Goal: Information Seeking & Learning: Learn about a topic

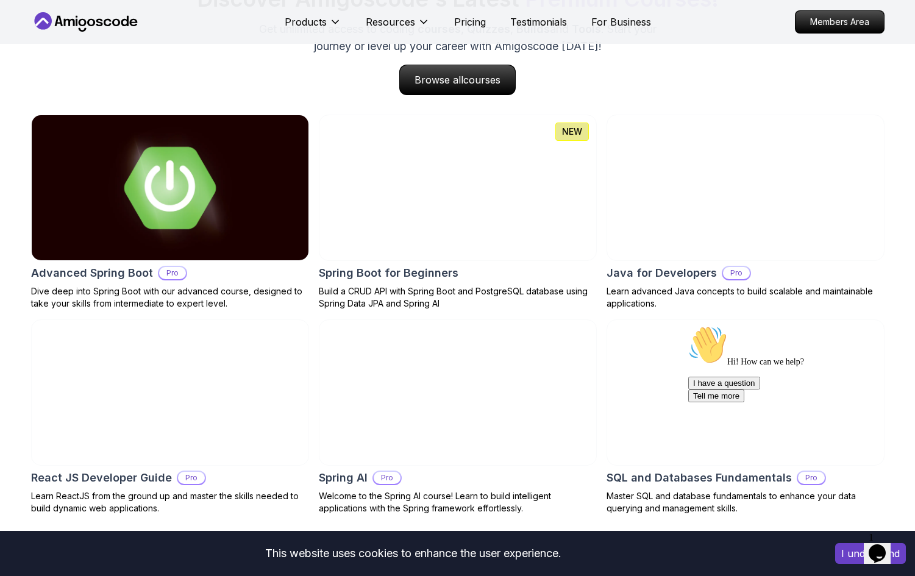
scroll to position [1282, 0]
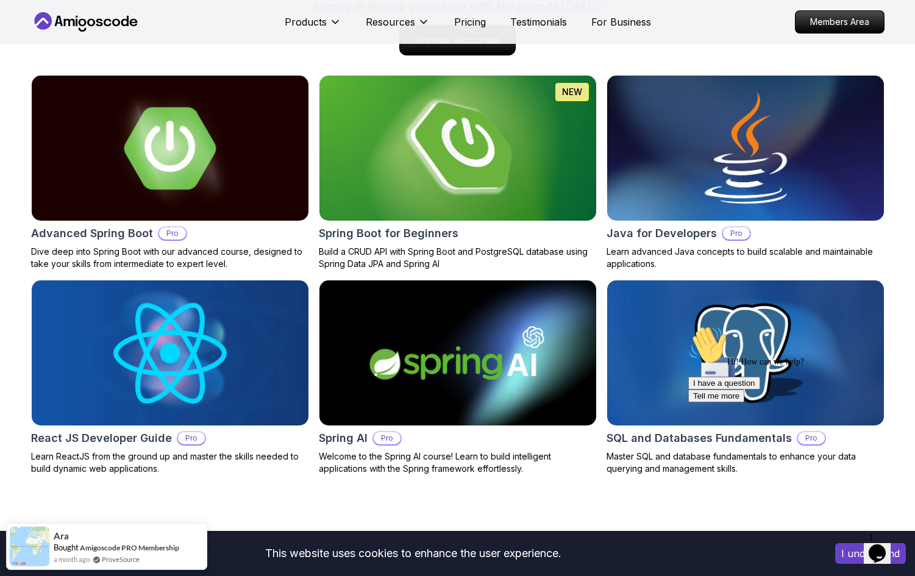
click at [483, 150] on img at bounding box center [457, 148] width 291 height 152
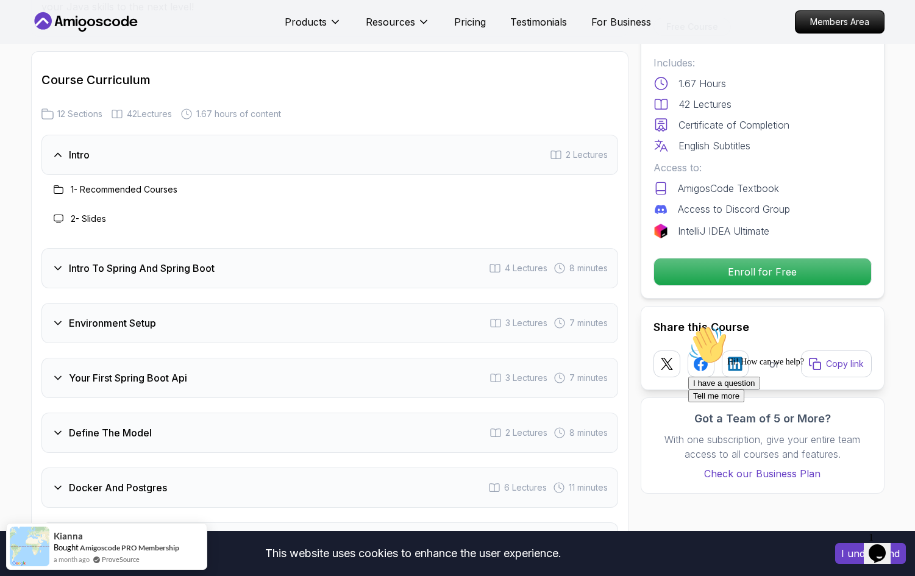
scroll to position [1473, 0]
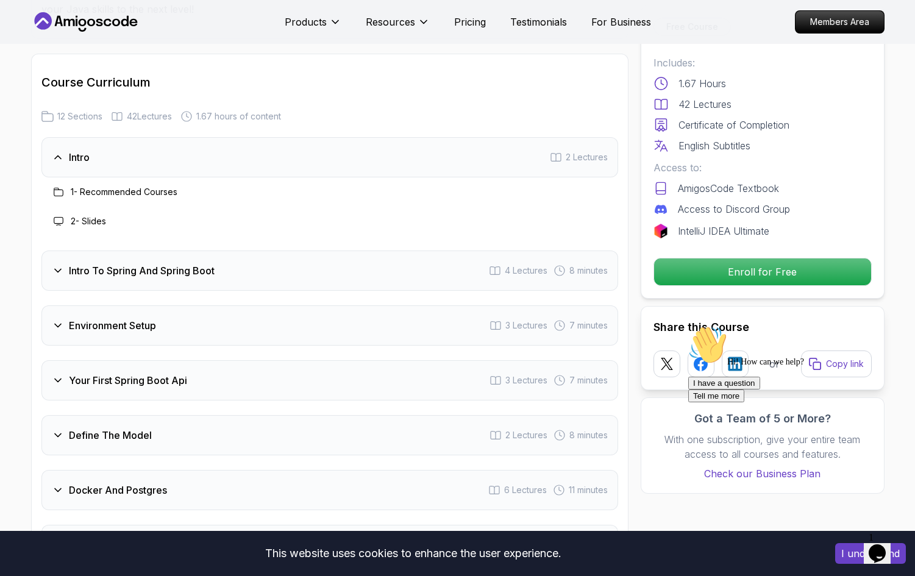
click at [174, 263] on h3 "Intro To Spring And Spring Boot" at bounding box center [142, 270] width 146 height 15
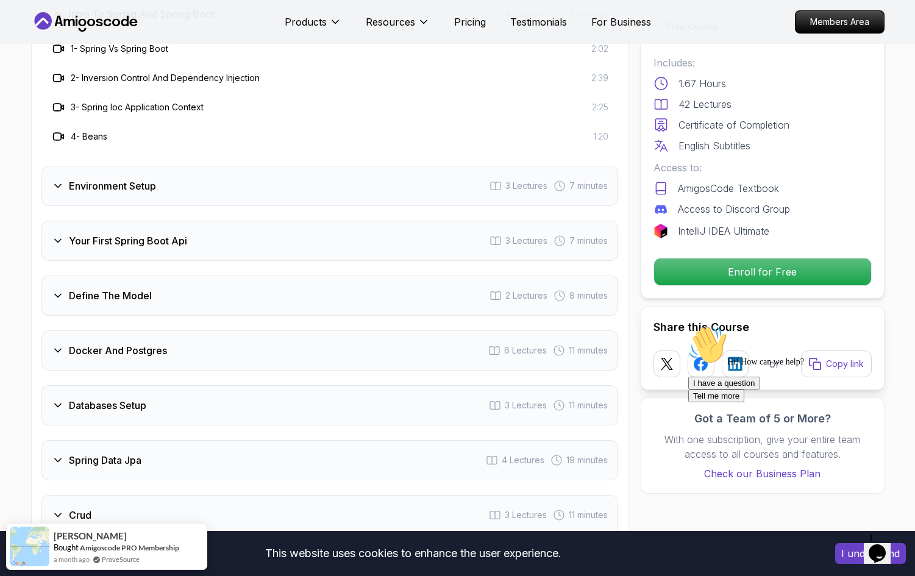
scroll to position [1658, 0]
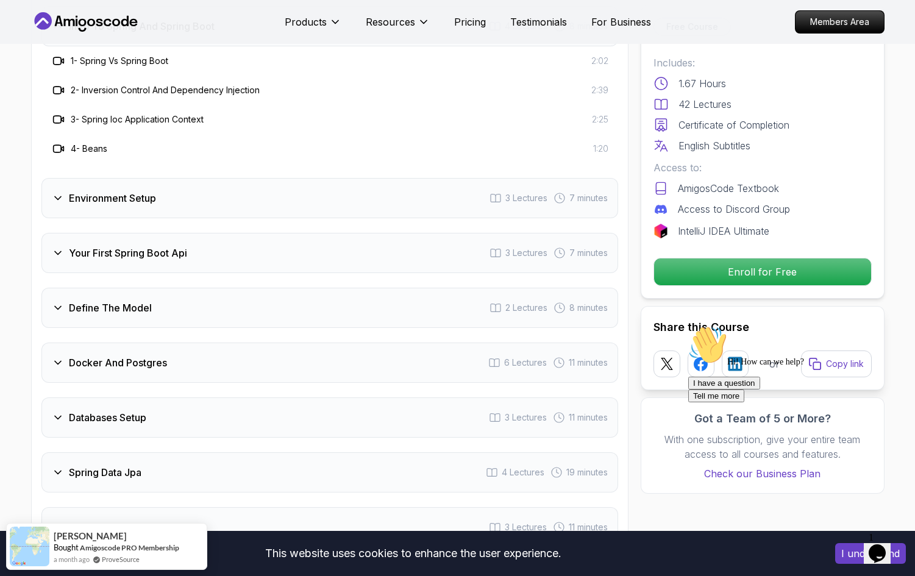
click at [127, 191] on h3 "Environment Setup" at bounding box center [112, 198] width 87 height 15
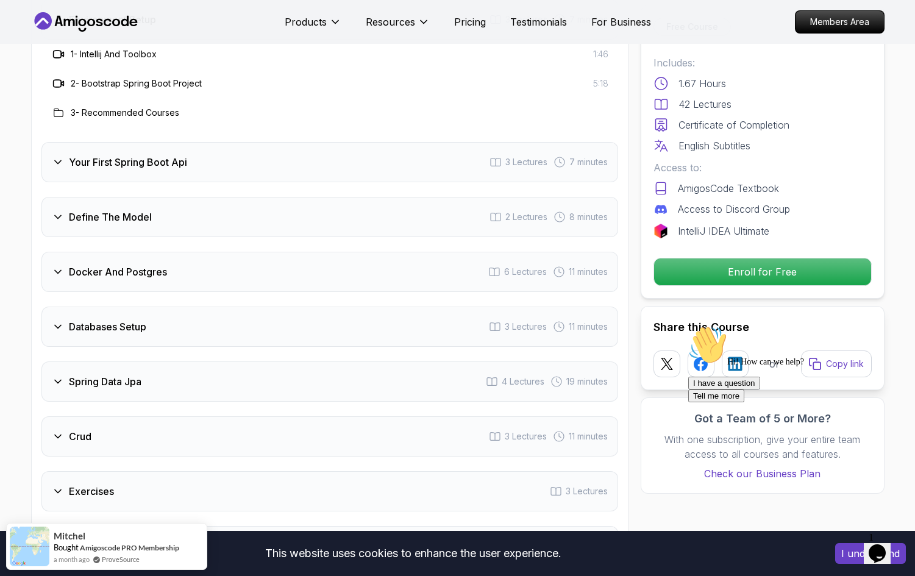
scroll to position [1735, 0]
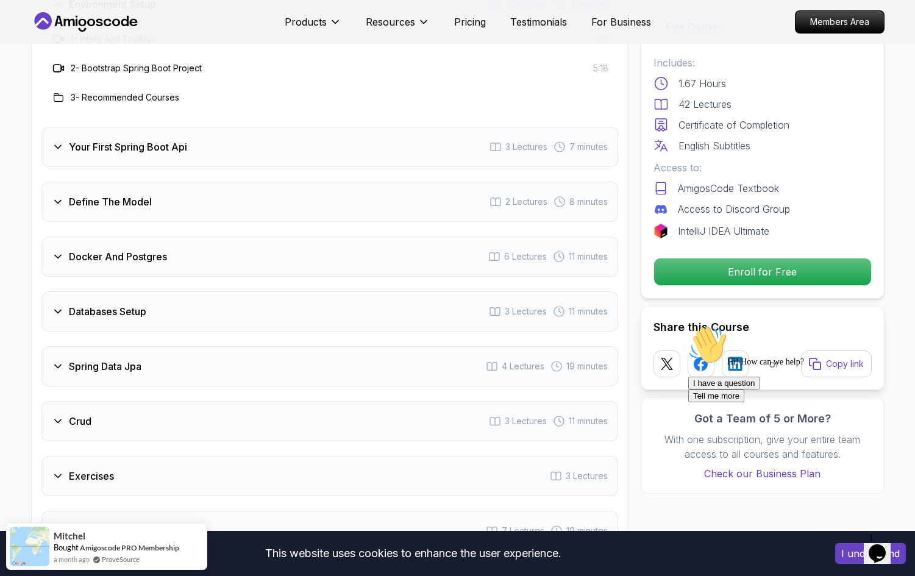
click at [150, 249] on h3 "Docker And Postgres" at bounding box center [118, 256] width 98 height 15
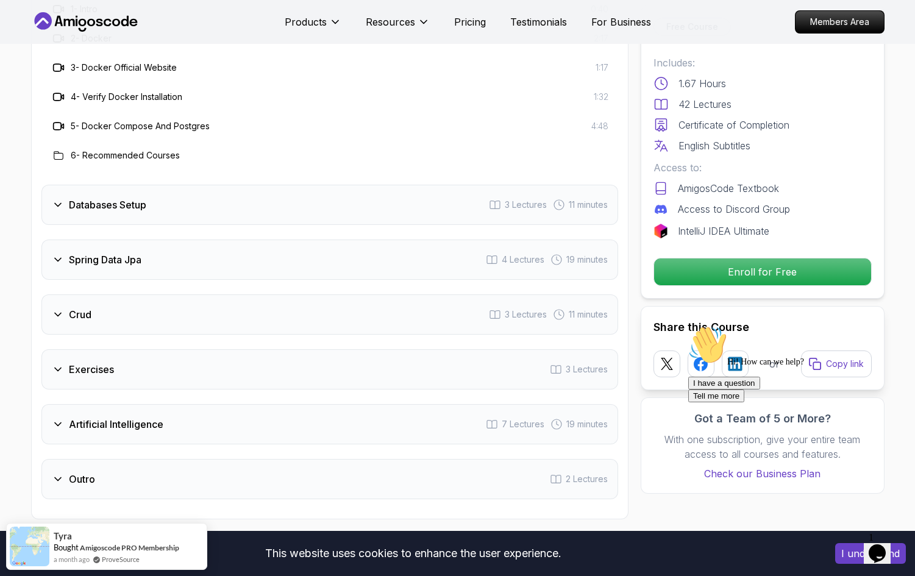
scroll to position [1942, 0]
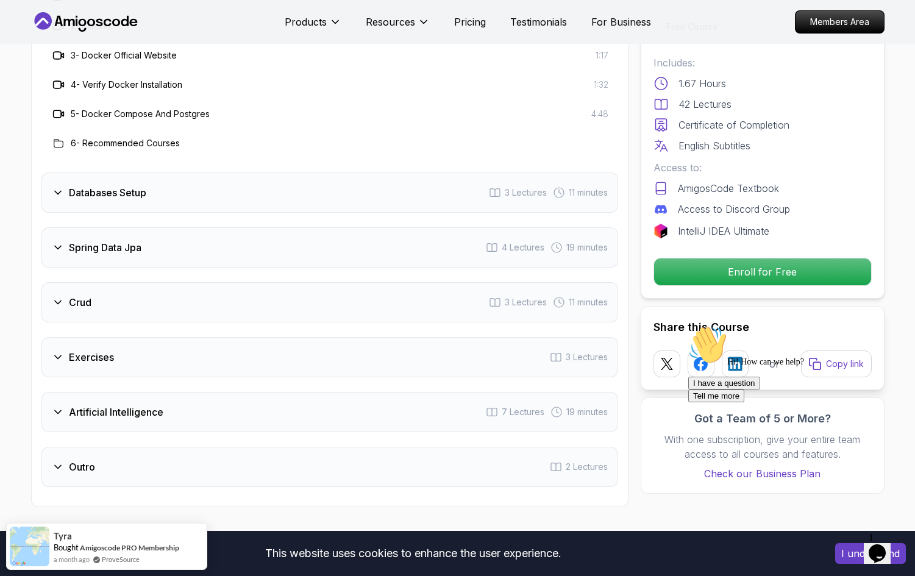
click at [285, 181] on div "Databases Setup 3 Lectures 11 minutes" at bounding box center [329, 192] width 576 height 40
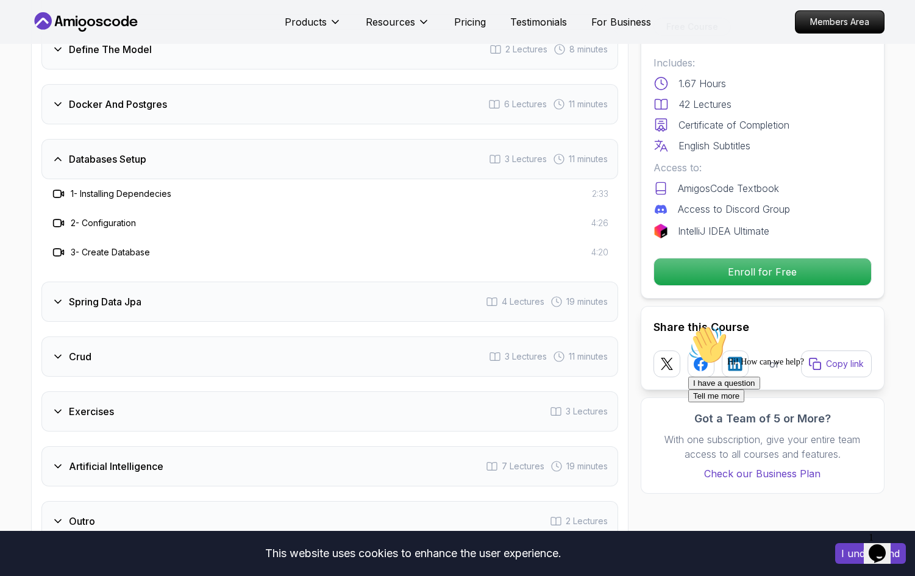
scroll to position [1804, 0]
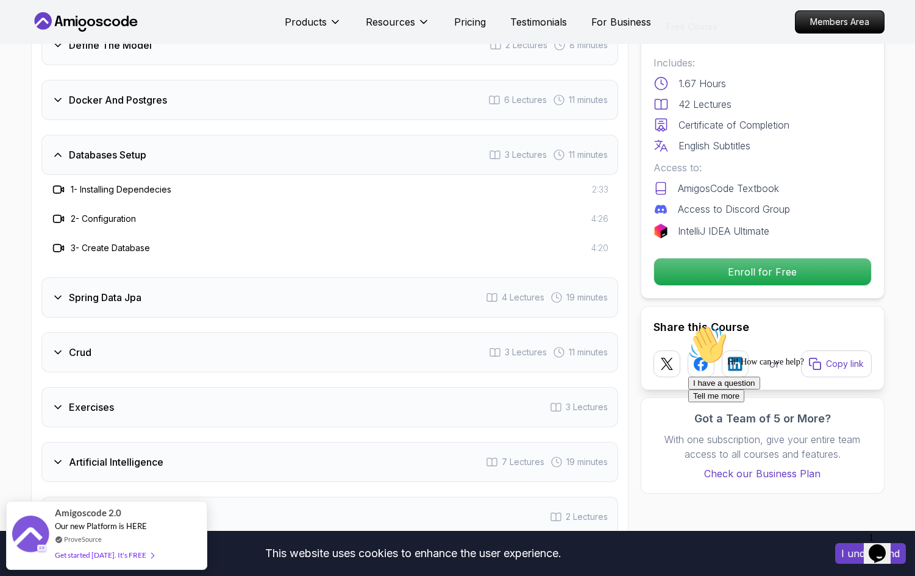
click at [378, 283] on div "Spring Data Jpa 4 Lectures 19 minutes" at bounding box center [329, 297] width 576 height 40
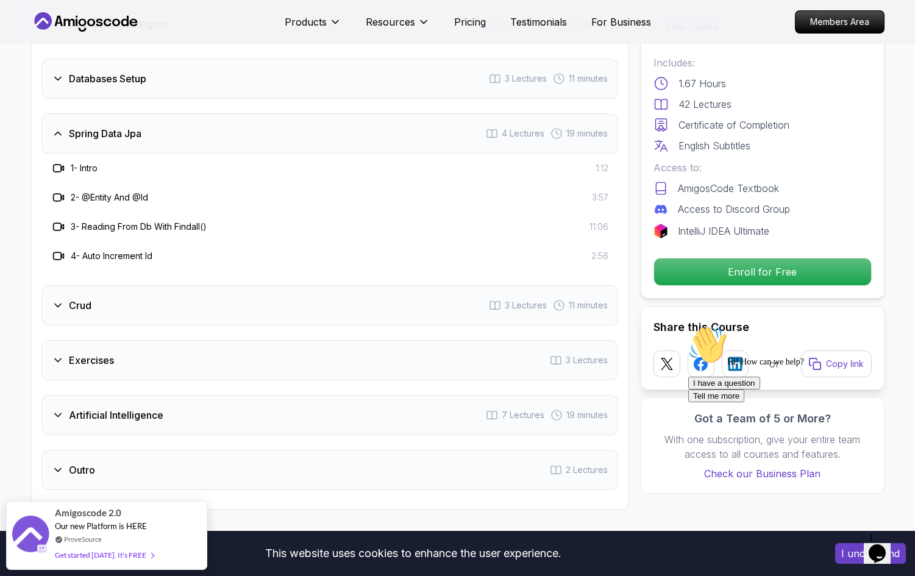
scroll to position [1885, 0]
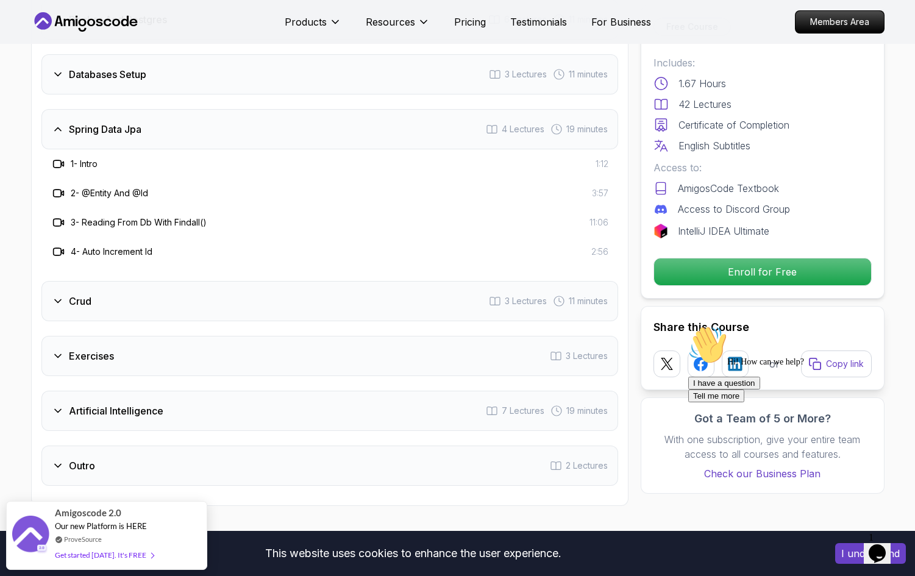
click at [406, 283] on div "Crud 3 Lectures 11 minutes" at bounding box center [329, 301] width 576 height 40
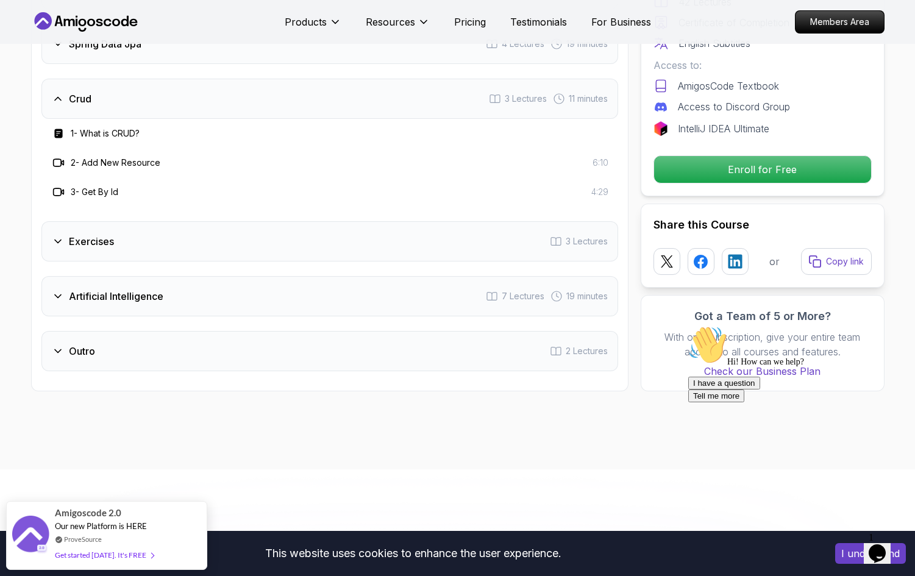
scroll to position [1980, 0]
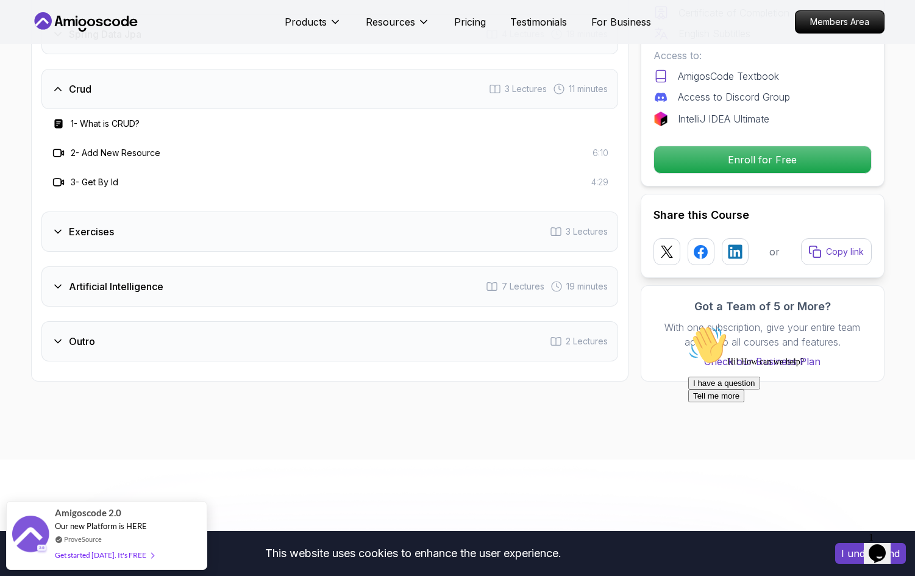
click at [451, 214] on div "Exercises 3 Lectures" at bounding box center [329, 231] width 576 height 40
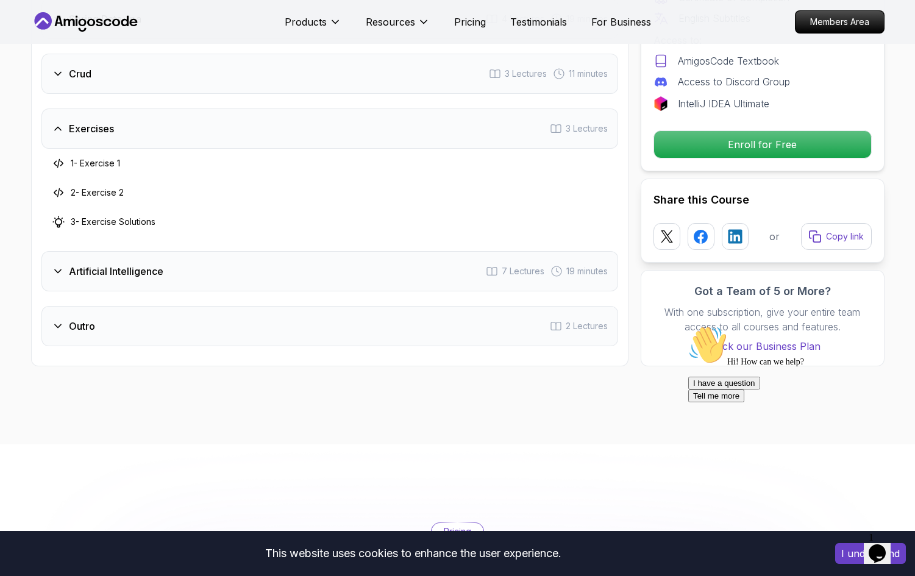
scroll to position [1999, 0]
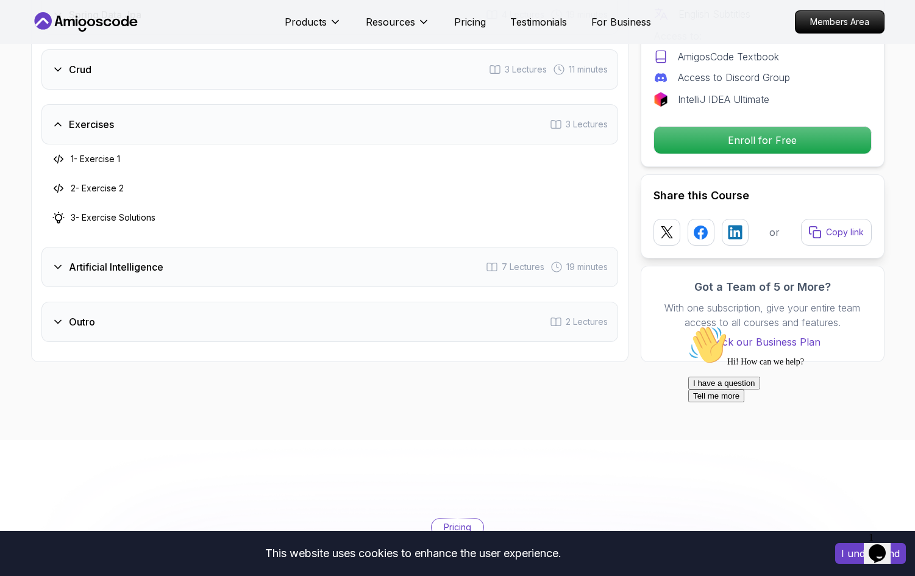
click at [411, 255] on div "Artificial Intelligence 7 Lectures 19 minutes" at bounding box center [329, 267] width 576 height 40
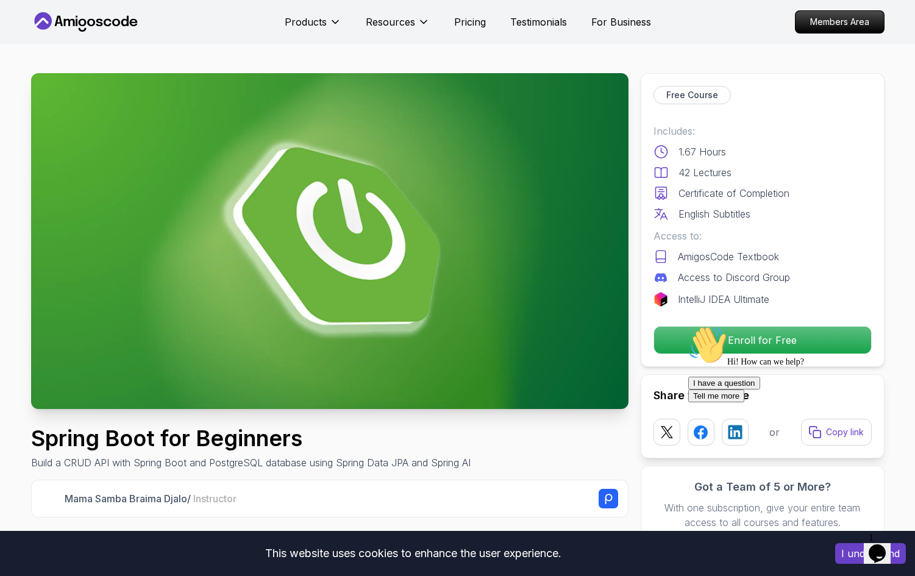
scroll to position [0, 0]
